Goal: Task Accomplishment & Management: Manage account settings

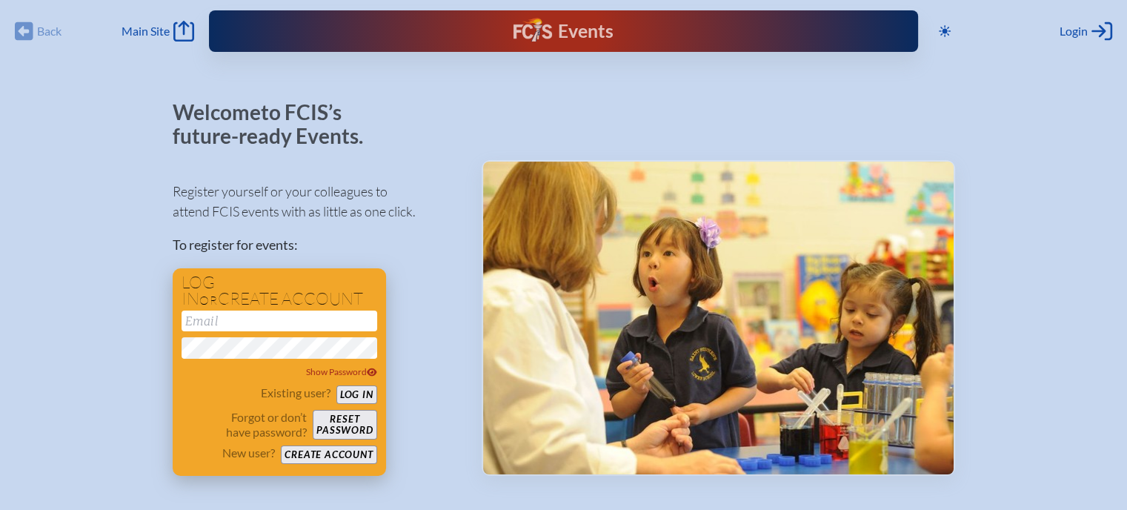
type input "jfreeman@sevenbridgesschool.org"
click at [353, 394] on button "Log in" at bounding box center [356, 394] width 41 height 19
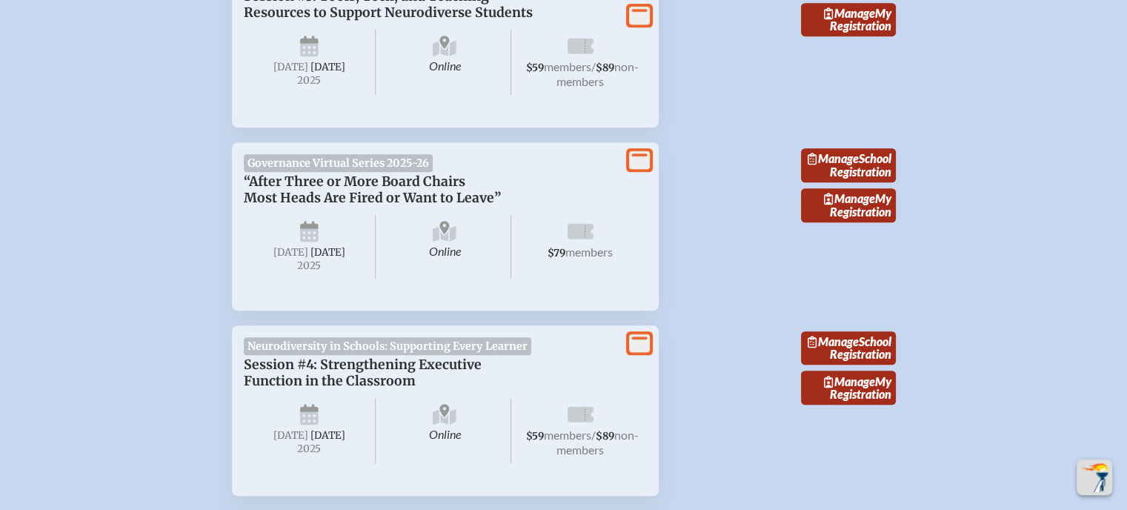
scroll to position [667, 0]
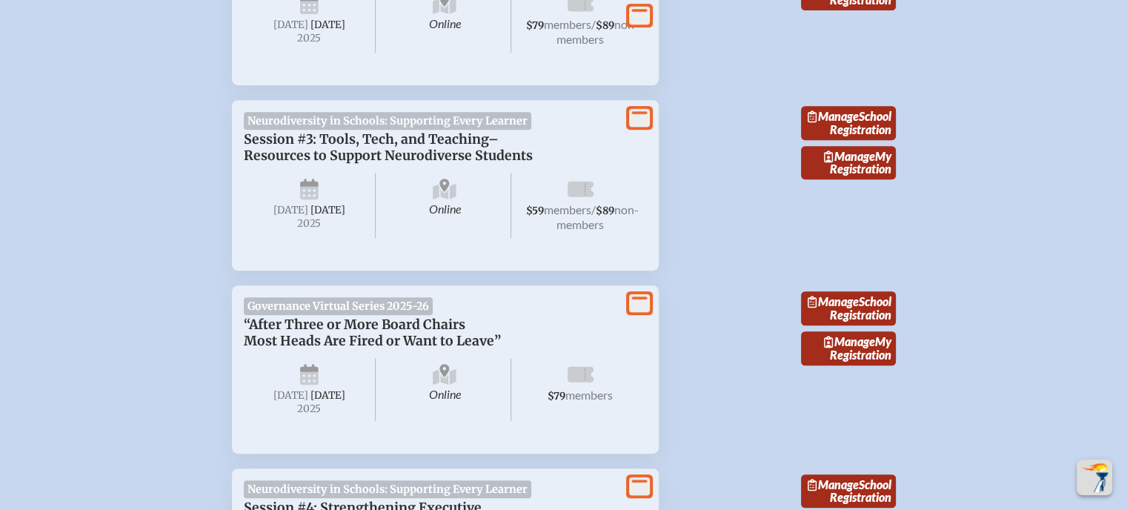
drag, startPoint x: 569, startPoint y: 231, endPoint x: 395, endPoint y: 193, distance: 178.1
click at [571, 231] on span "non-members" at bounding box center [598, 216] width 82 height 29
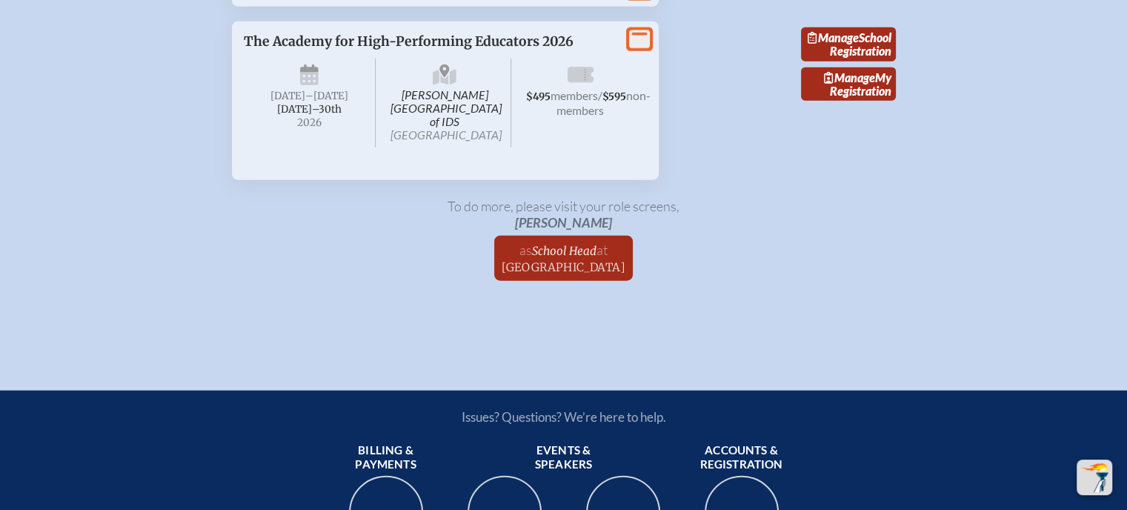
scroll to position [3706, 0]
